Goal: Navigation & Orientation: Find specific page/section

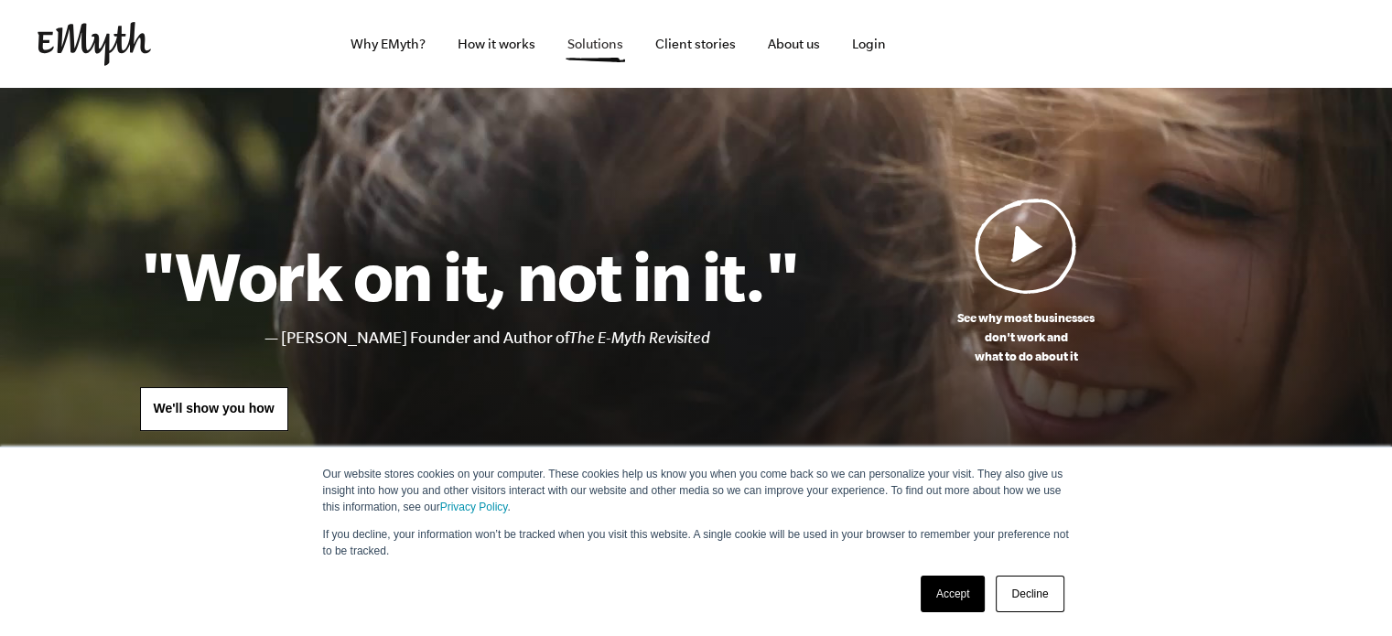
click at [587, 52] on link "Solutions" at bounding box center [595, 44] width 85 height 88
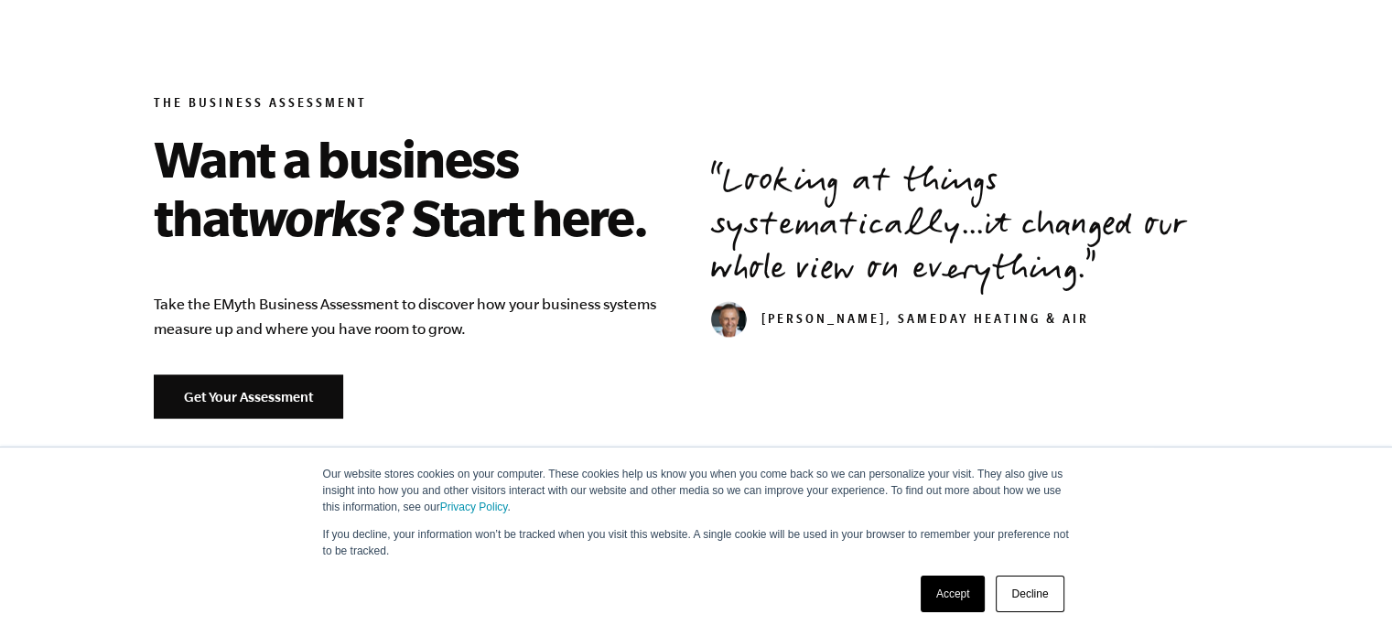
scroll to position [2196, 0]
